Goal: Information Seeking & Learning: Learn about a topic

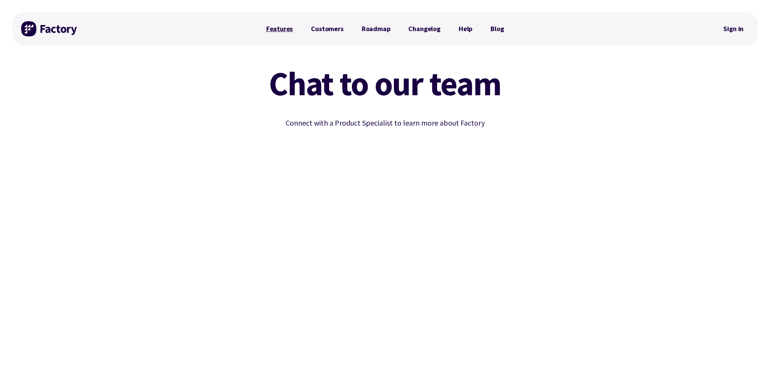
click at [279, 29] on link "Features" at bounding box center [279, 28] width 45 height 15
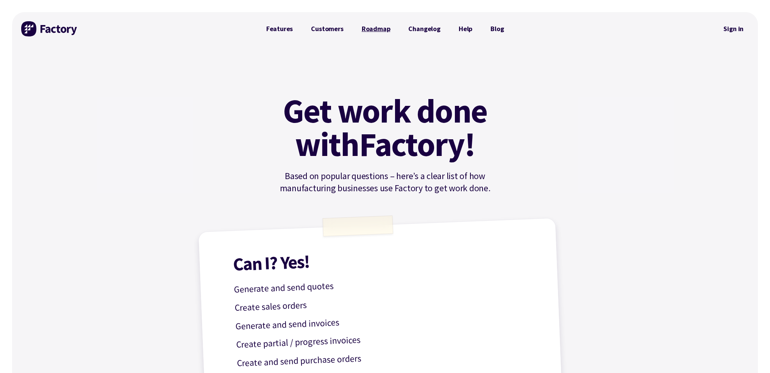
click at [372, 31] on link "Roadmap" at bounding box center [376, 28] width 47 height 15
click at [327, 28] on link "Customers" at bounding box center [327, 28] width 50 height 15
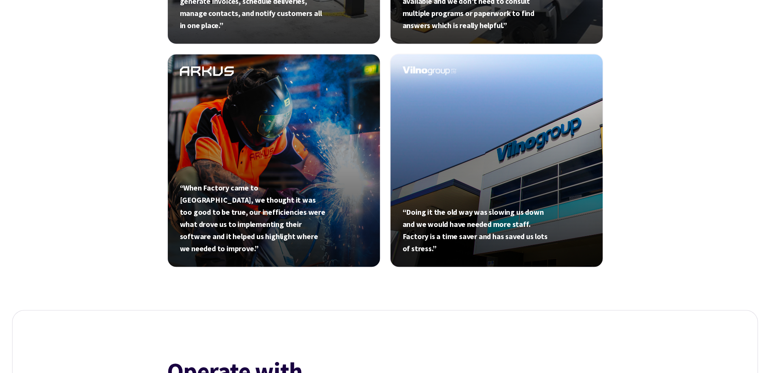
scroll to position [606, 0]
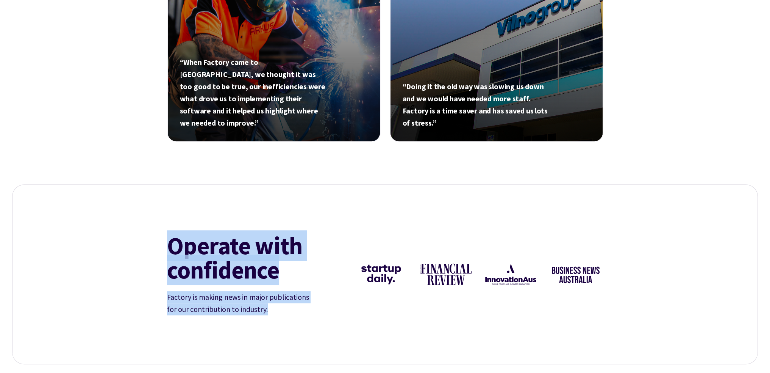
drag, startPoint x: 270, startPoint y: 308, endPoint x: 171, endPoint y: 249, distance: 115.6
click at [171, 249] on div "Operate with confidence Factory is making news in major publications for our co…" at bounding box center [254, 274] width 175 height 82
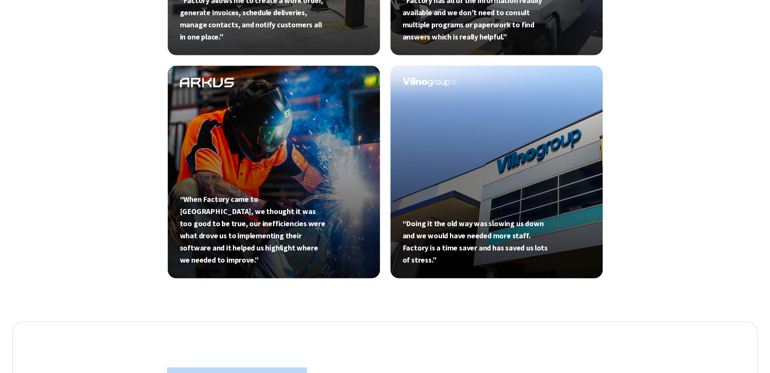
scroll to position [493, 0]
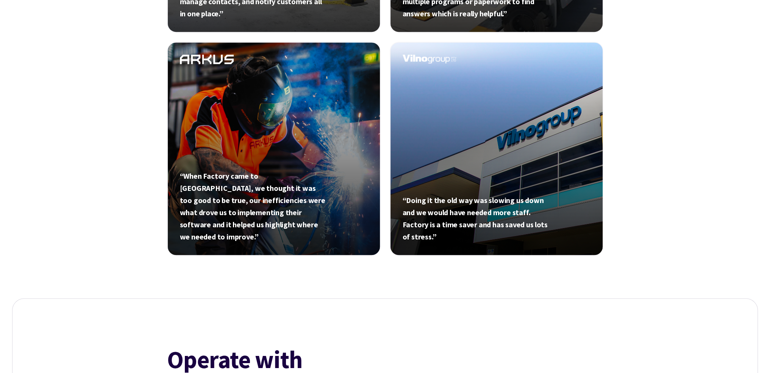
click at [384, 281] on div "“Factory allows me to create a work order, generate invoices, schedule deliveri…" at bounding box center [385, 55] width 437 height 473
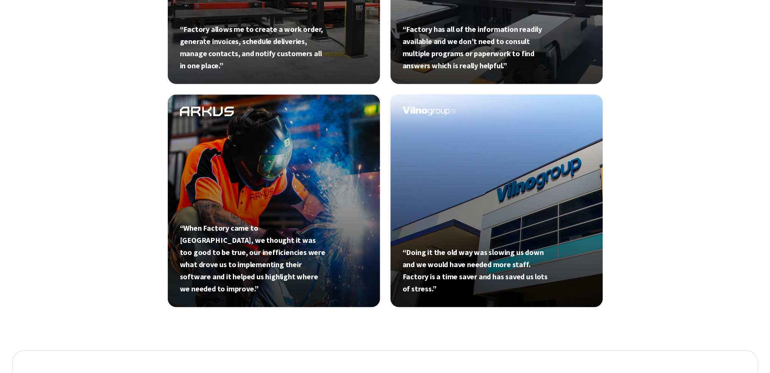
scroll to position [417, 0]
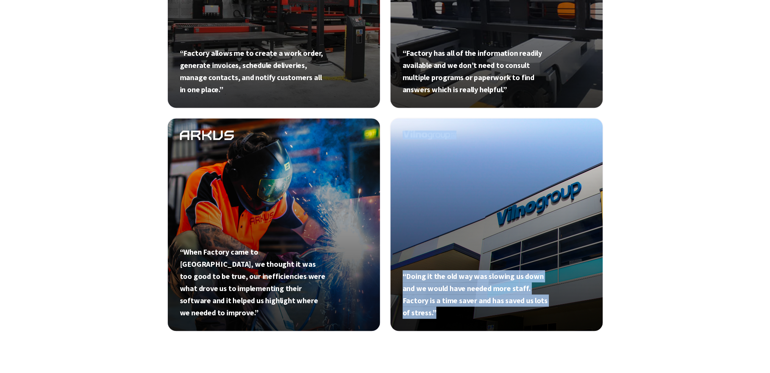
drag, startPoint x: 615, startPoint y: 344, endPoint x: 269, endPoint y: 140, distance: 401.8
click at [269, 140] on div "“Factory allows me to create a work order, generate invoices, schedule deliveri…" at bounding box center [385, 104] width 746 height 540
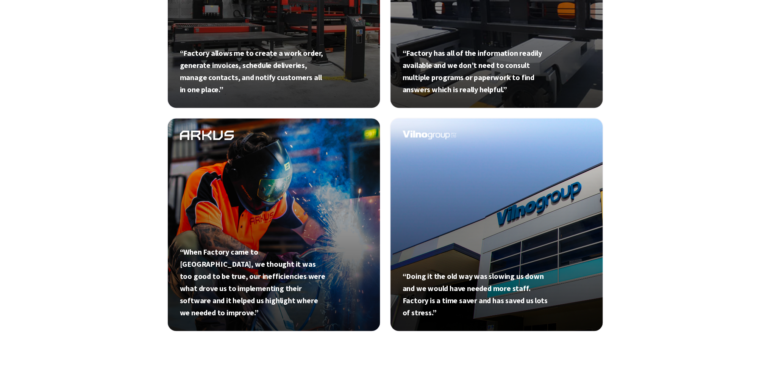
click at [385, 112] on ul "“Factory allows me to create a work order, generate invoices, schedule deliveri…" at bounding box center [385, 113] width 437 height 437
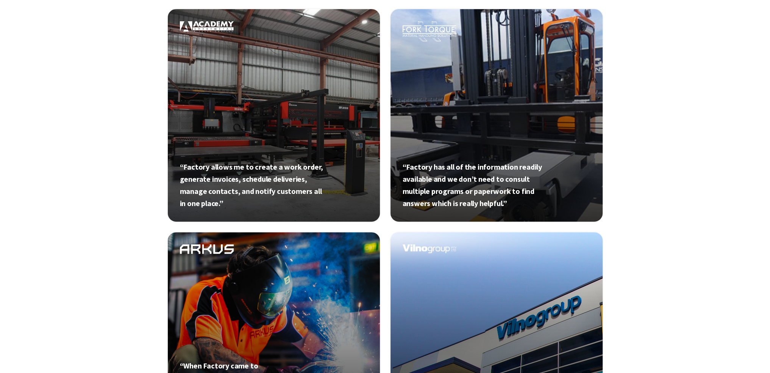
scroll to position [0, 0]
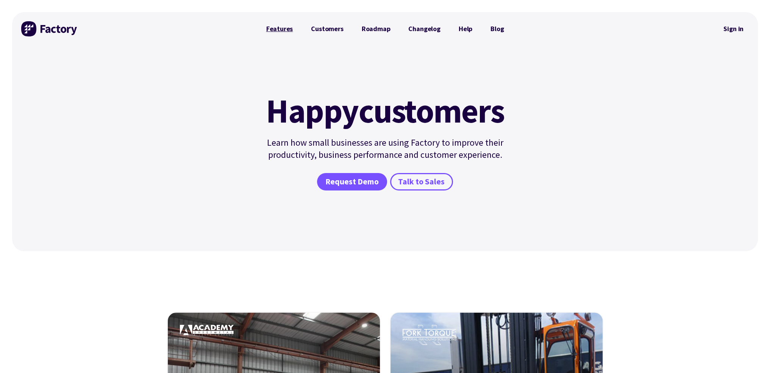
click at [289, 31] on link "Features" at bounding box center [279, 28] width 45 height 15
